Goal: Task Accomplishment & Management: Manage account settings

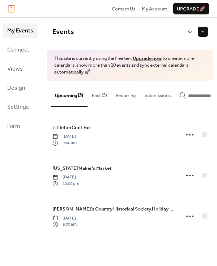
click at [99, 93] on button "Past (5)" at bounding box center [99, 93] width 24 height 25
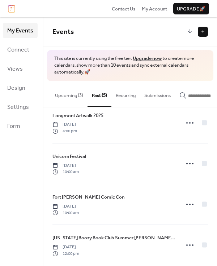
scroll to position [61, 0]
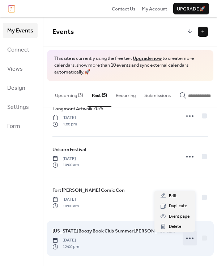
click at [184, 239] on icon at bounding box center [190, 239] width 12 height 12
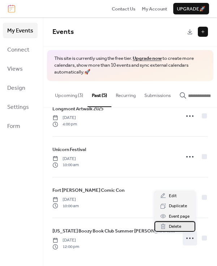
click at [170, 226] on span "Delete" at bounding box center [175, 226] width 12 height 7
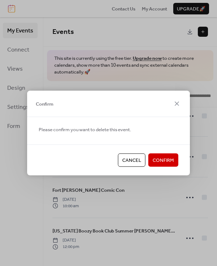
click at [160, 161] on span "Confirm" at bounding box center [162, 160] width 21 height 7
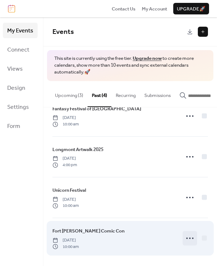
click at [186, 238] on icon at bounding box center [190, 239] width 12 height 12
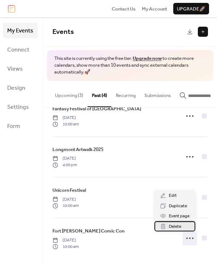
click at [179, 227] on span "Delete" at bounding box center [175, 226] width 12 height 7
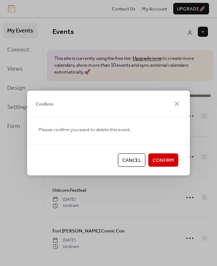
click at [156, 160] on span "Confirm" at bounding box center [162, 160] width 21 height 7
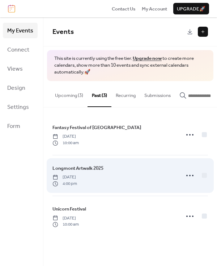
scroll to position [0, 0]
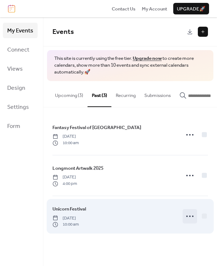
click at [186, 218] on icon at bounding box center [190, 217] width 12 height 12
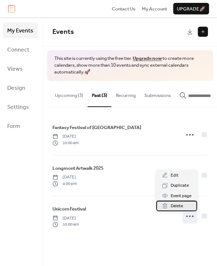
click at [184, 208] on div "Delete" at bounding box center [176, 206] width 41 height 10
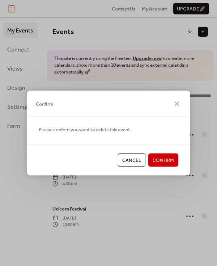
click at [167, 161] on span "Confirm" at bounding box center [162, 160] width 21 height 7
